Goal: Task Accomplishment & Management: Use online tool/utility

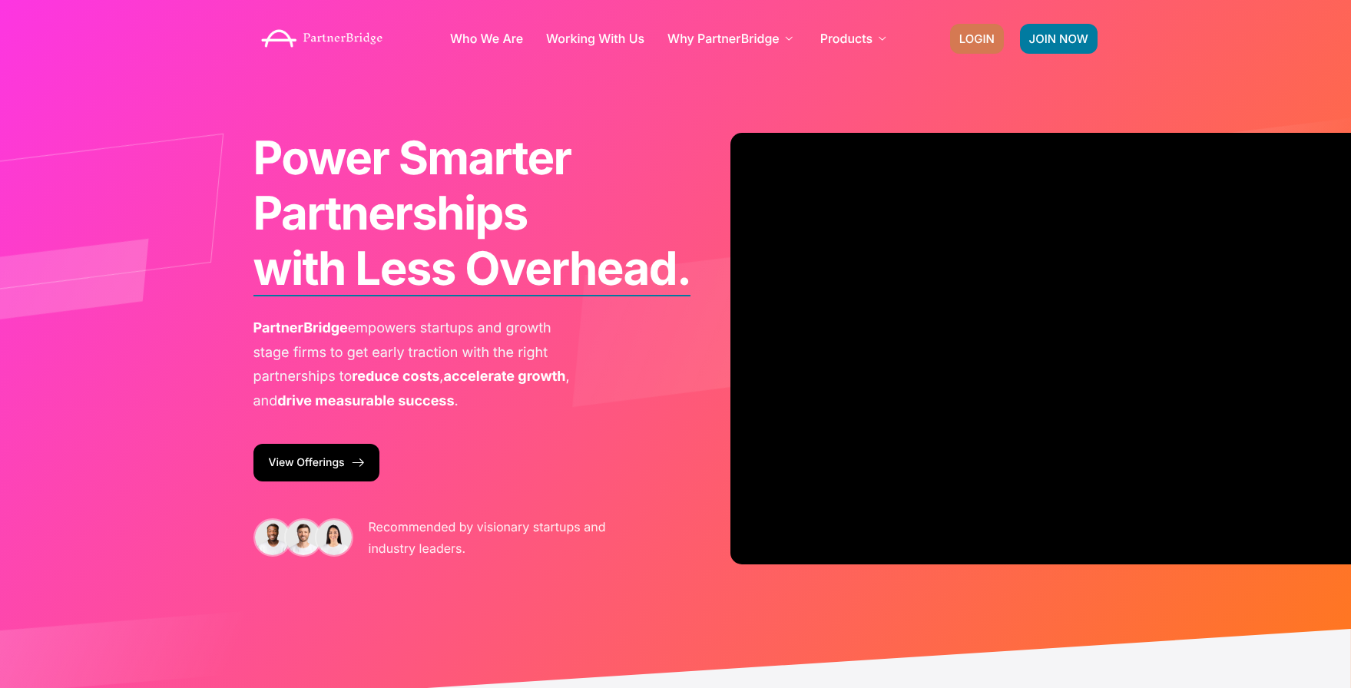
drag, startPoint x: 1007, startPoint y: 20, endPoint x: 968, endPoint y: 32, distance: 41.1
click at [1007, 19] on div "JOIN NOW LOGIN" at bounding box center [1024, 38] width 164 height 45
click at [966, 33] on span "LOGIN" at bounding box center [976, 39] width 35 height 12
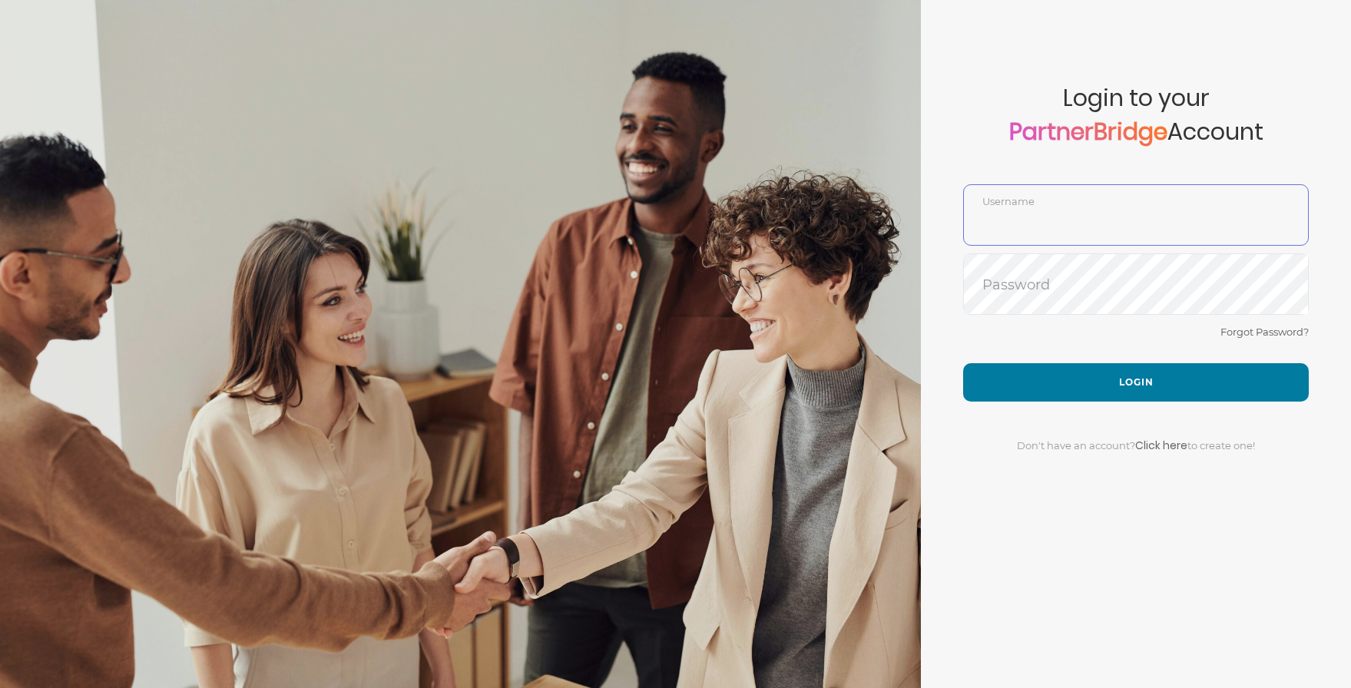
type input "ChristinaFail"
click at [1124, 343] on div "Forgot Password?" at bounding box center [1136, 343] width 346 height 41
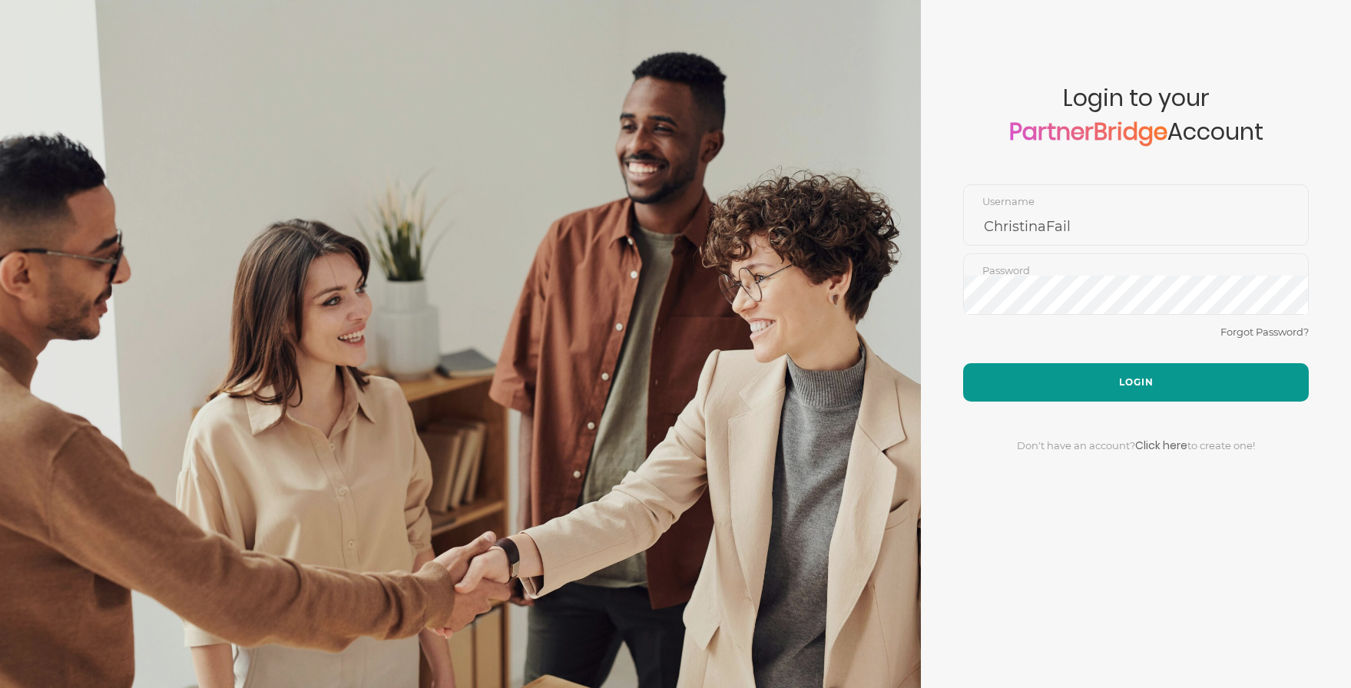
click at [1130, 384] on button "Login" at bounding box center [1136, 382] width 346 height 38
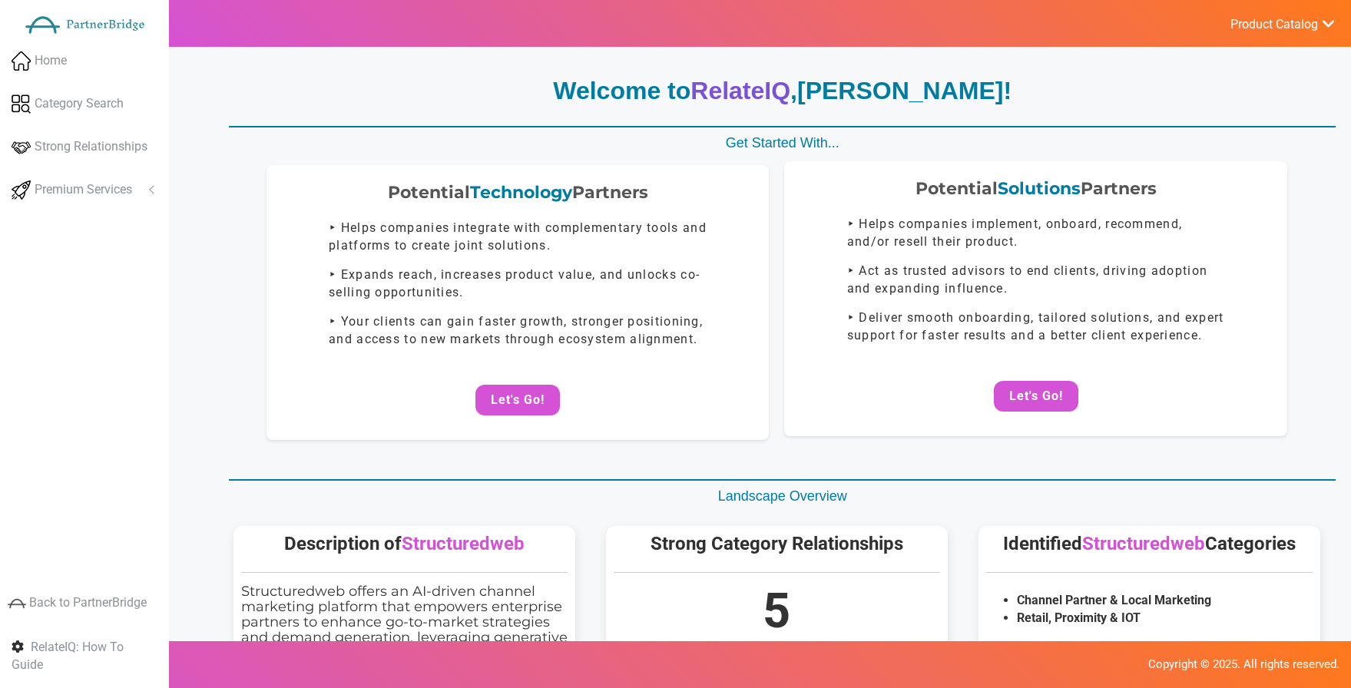
drag, startPoint x: 1029, startPoint y: 227, endPoint x: 1038, endPoint y: 225, distance: 9.5
click at [1038, 225] on p "‣ Helps companies implement, onboard, recommend, and/or resell their product." at bounding box center [1036, 233] width 378 height 35
drag, startPoint x: 1025, startPoint y: 356, endPoint x: 1021, endPoint y: 382, distance: 25.8
click at [1025, 357] on div "Potential Solutions Partners ‣ Helps companies implement, onboard, recommend, a…" at bounding box center [1035, 298] width 503 height 275
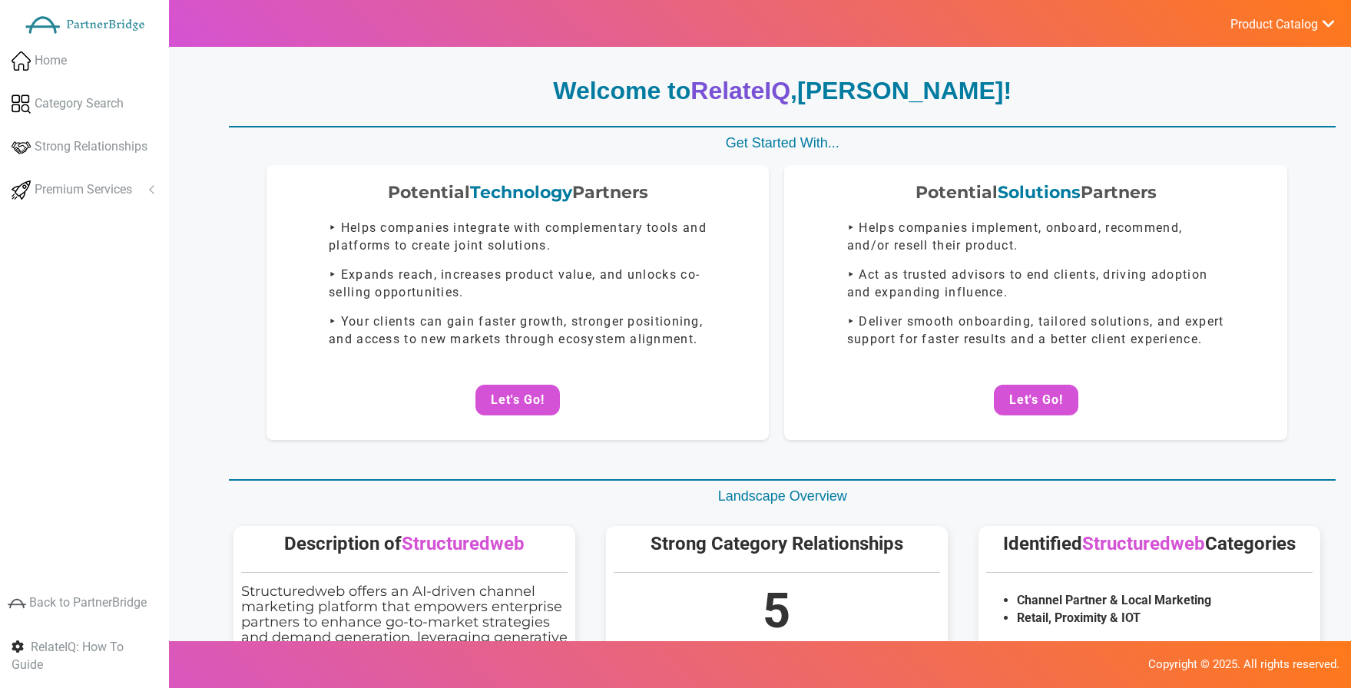
click at [1021, 385] on button "Let's Go!" at bounding box center [1036, 400] width 84 height 31
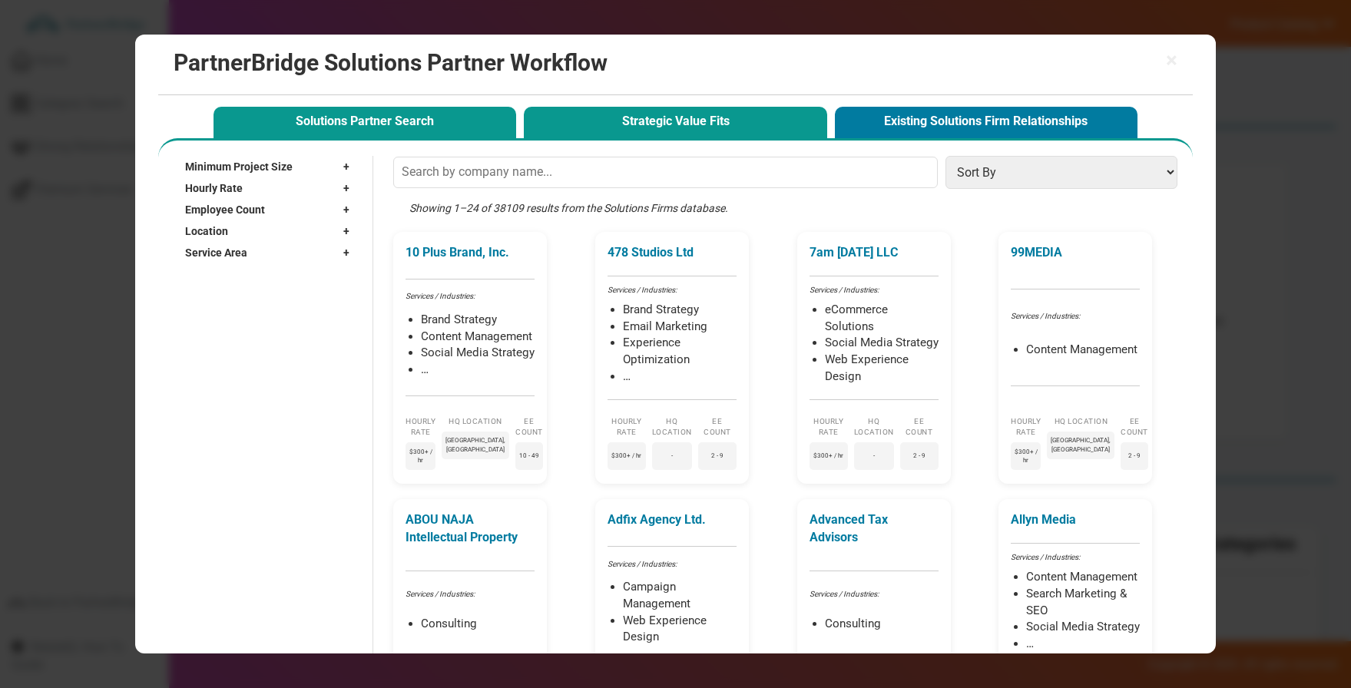
click at [753, 126] on button "Strategic Value Fits" at bounding box center [675, 122] width 303 height 31
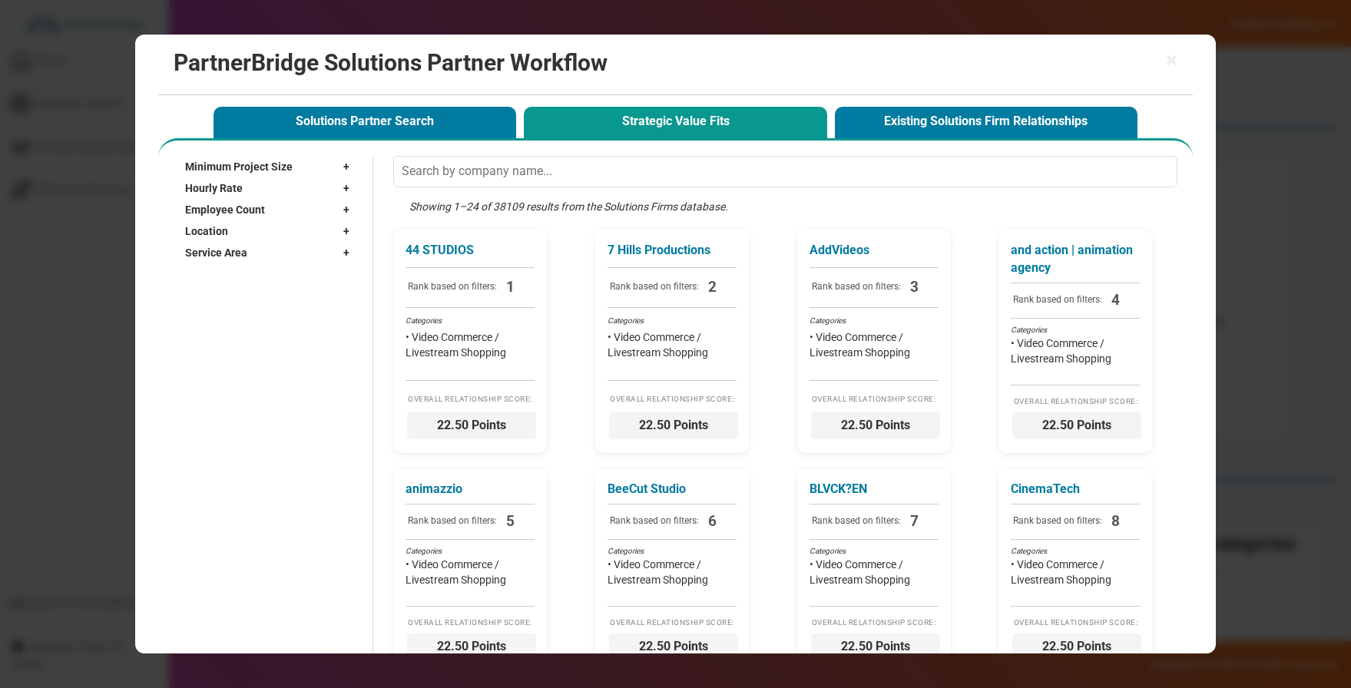
click at [1240, 66] on div "× PartnerBridge Solutions Partner Workflow Solutions Partner Search Strategic V…" at bounding box center [675, 344] width 1351 height 688
click at [1167, 55] on span "×" at bounding box center [1172, 61] width 12 height 22
